Goal: Task Accomplishment & Management: Manage account settings

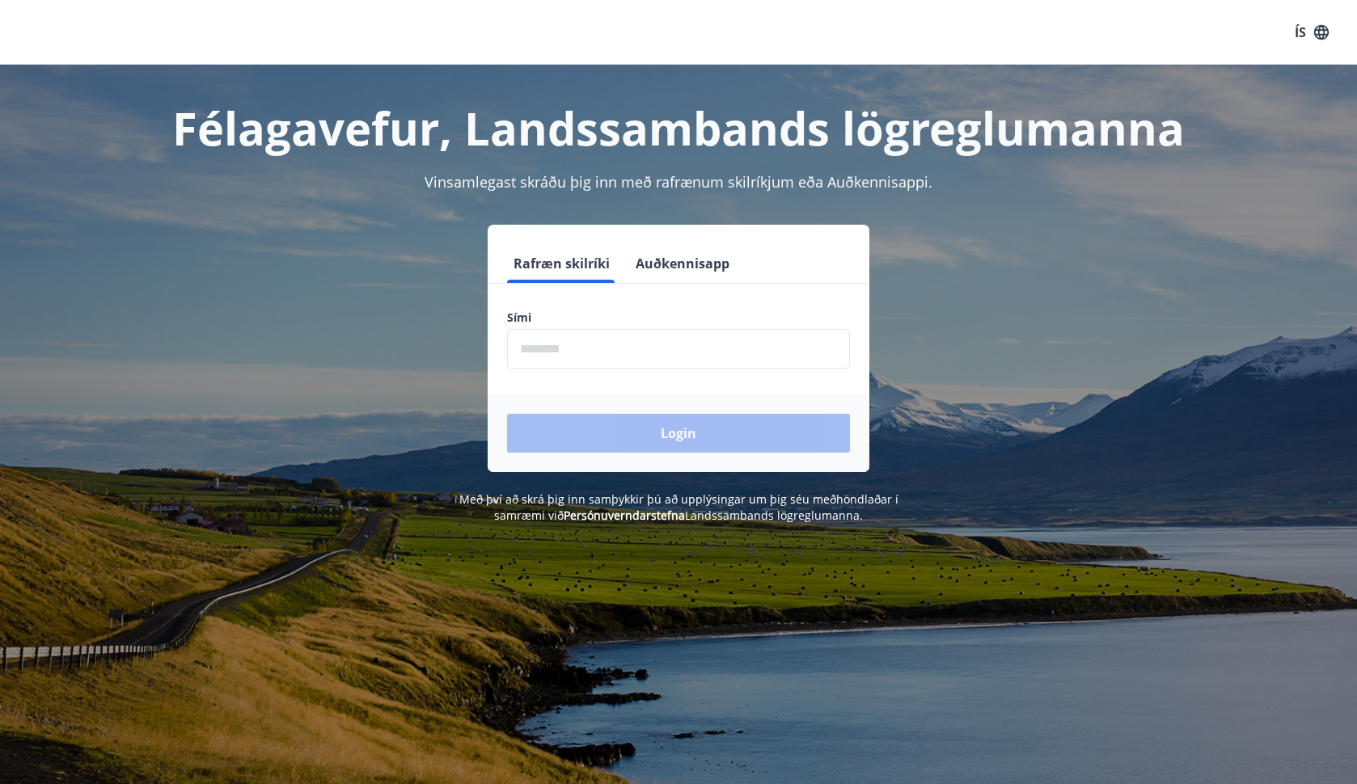
click at [606, 355] on input "phone" at bounding box center [678, 349] width 343 height 40
type input "********"
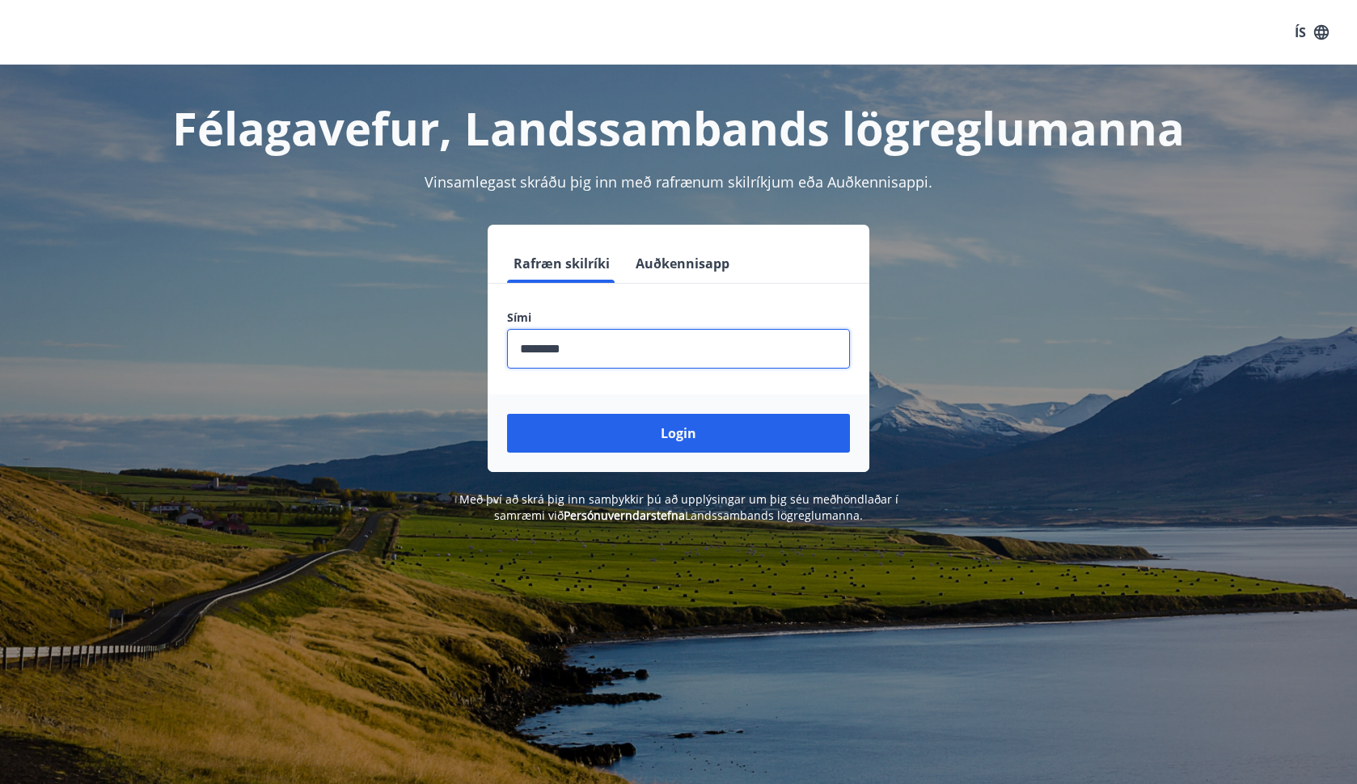
click at [613, 471] on div "Login" at bounding box center [679, 434] width 382 height 78
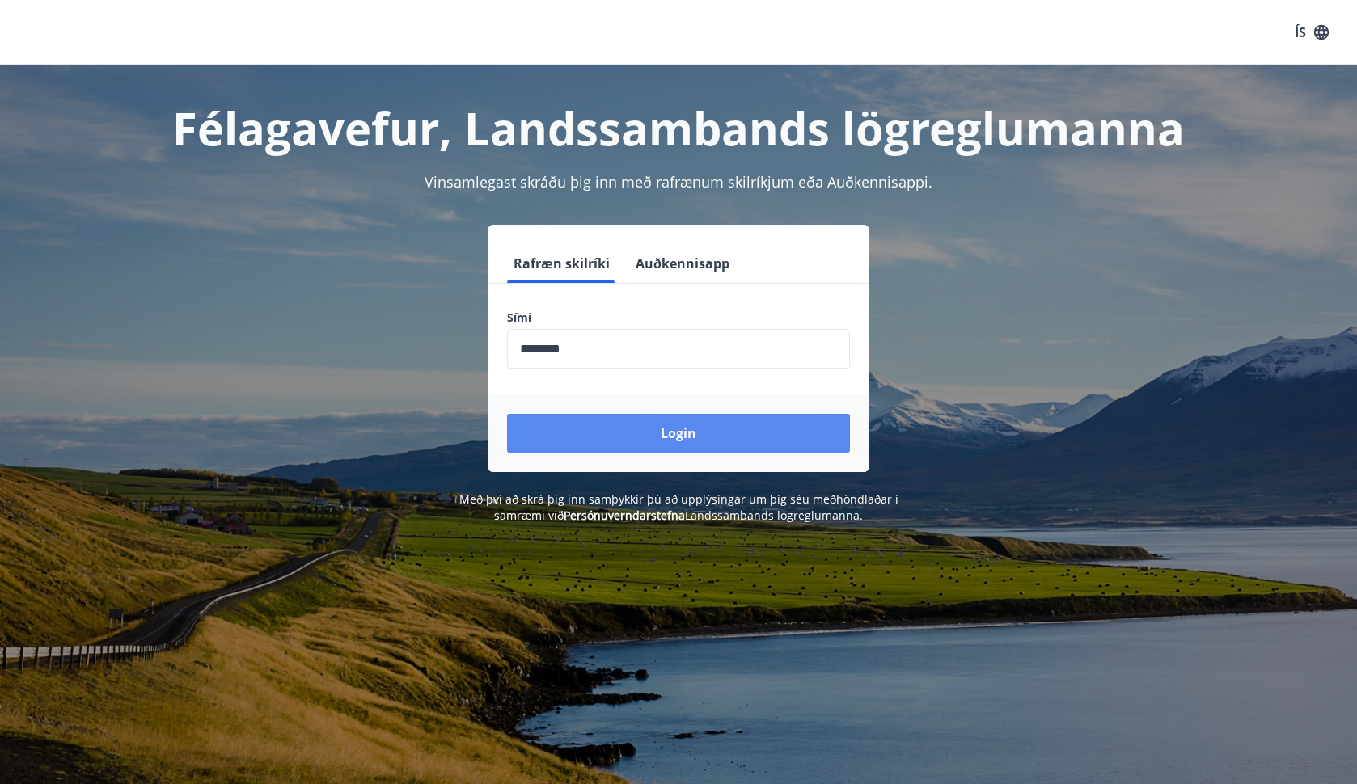
click at [648, 424] on button "Login" at bounding box center [678, 433] width 343 height 39
